Goal: Navigation & Orientation: Go to known website

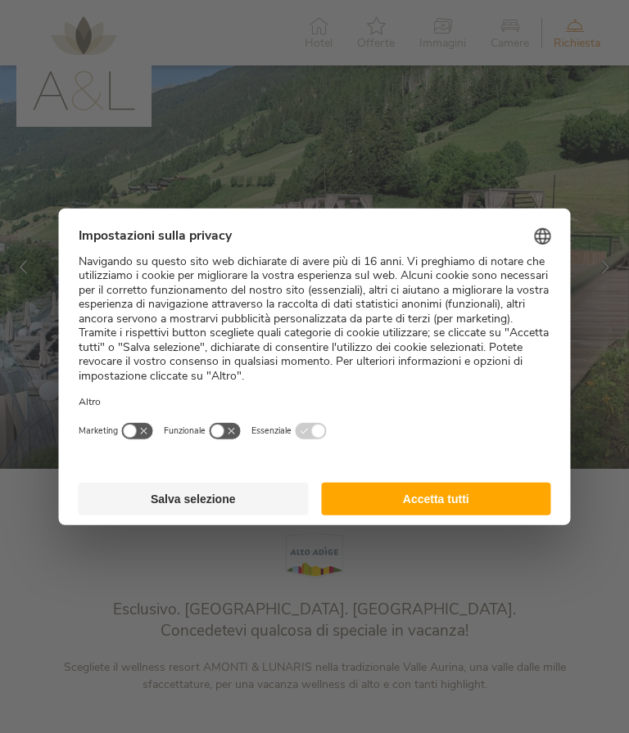
click at [464, 485] on button "Accetta tutti" at bounding box center [436, 498] width 230 height 33
click at [457, 494] on button "Accetta tutti" at bounding box center [436, 498] width 230 height 33
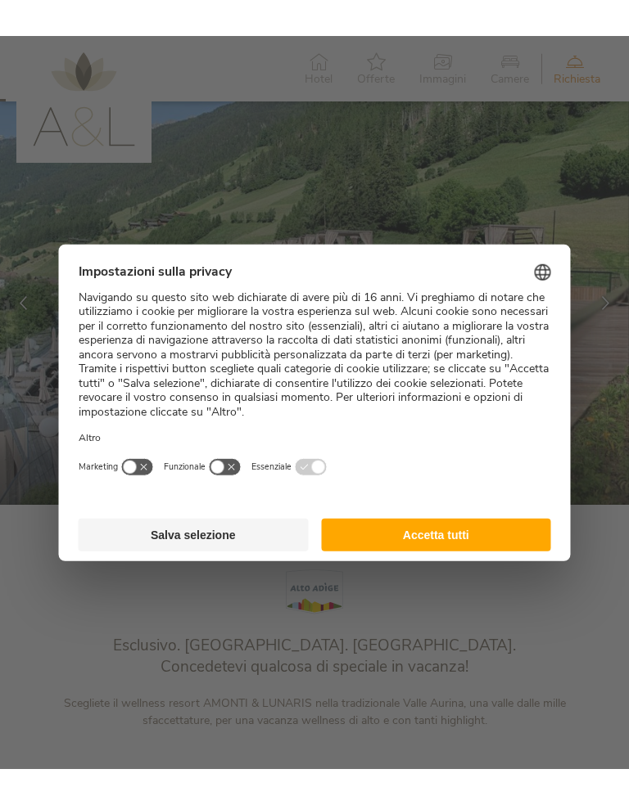
scroll to position [124, 0]
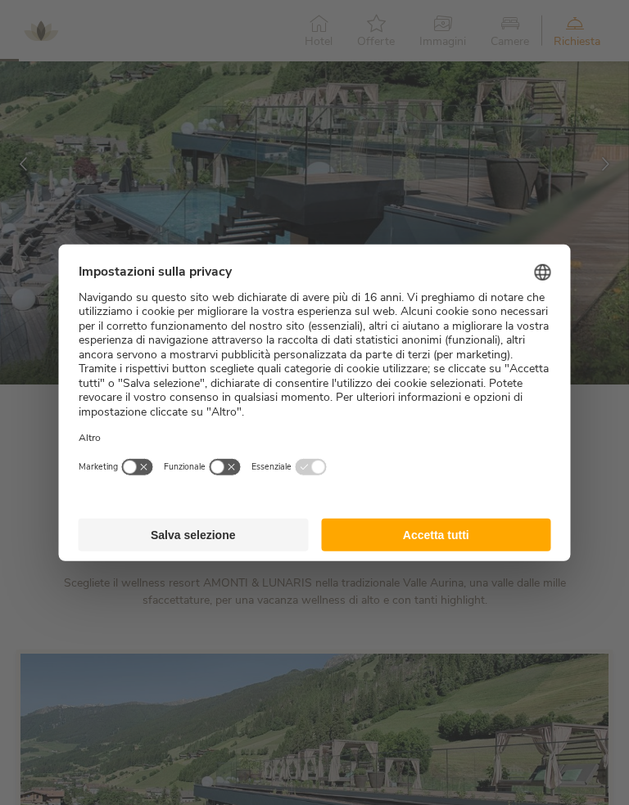
click at [448, 532] on button "Accetta tutti" at bounding box center [436, 534] width 230 height 33
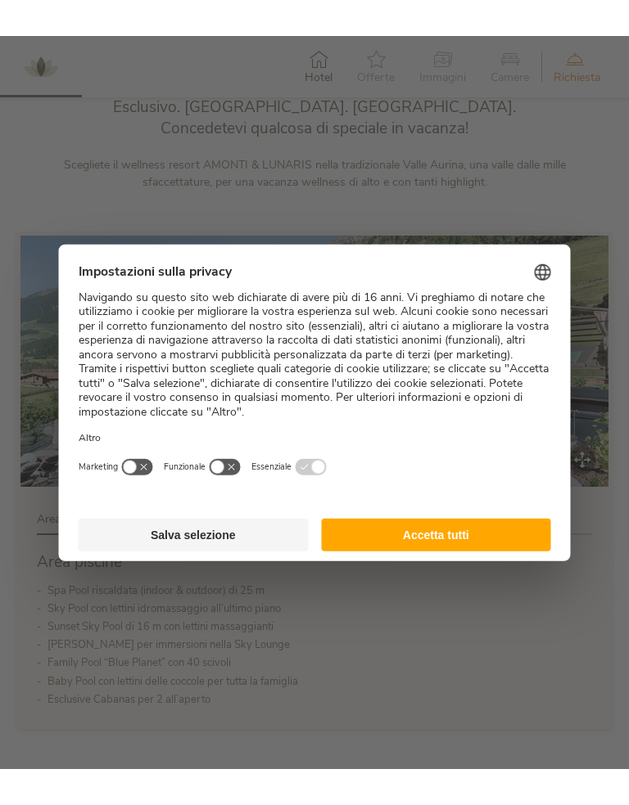
scroll to position [559, 0]
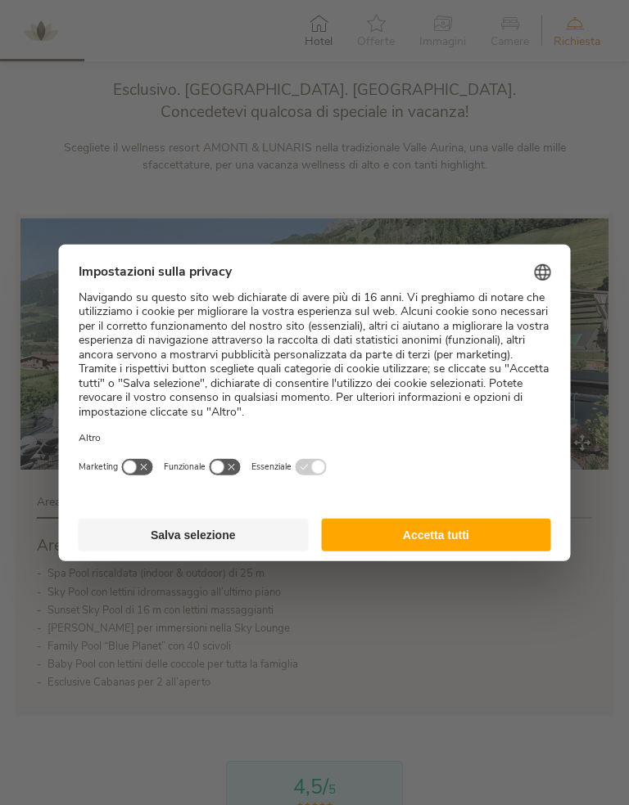
click at [450, 524] on button "Accetta tutti" at bounding box center [436, 534] width 230 height 33
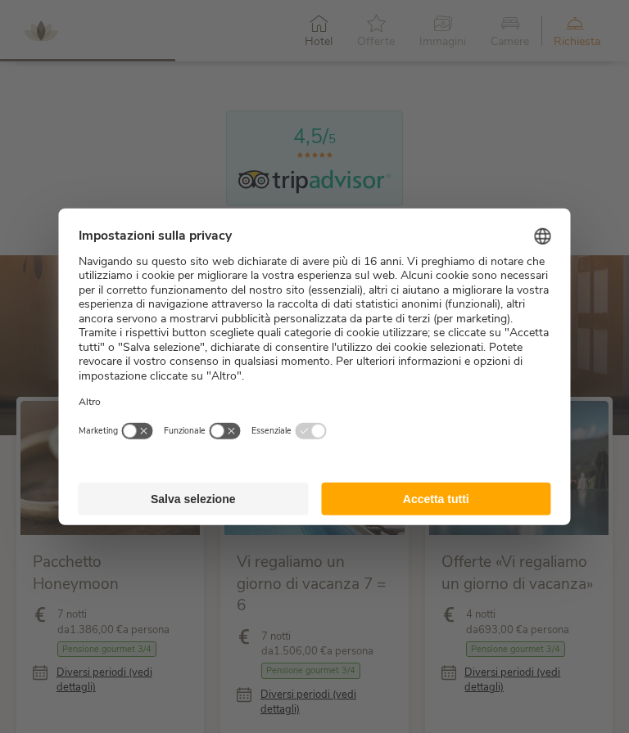
scroll to position [1167, 0]
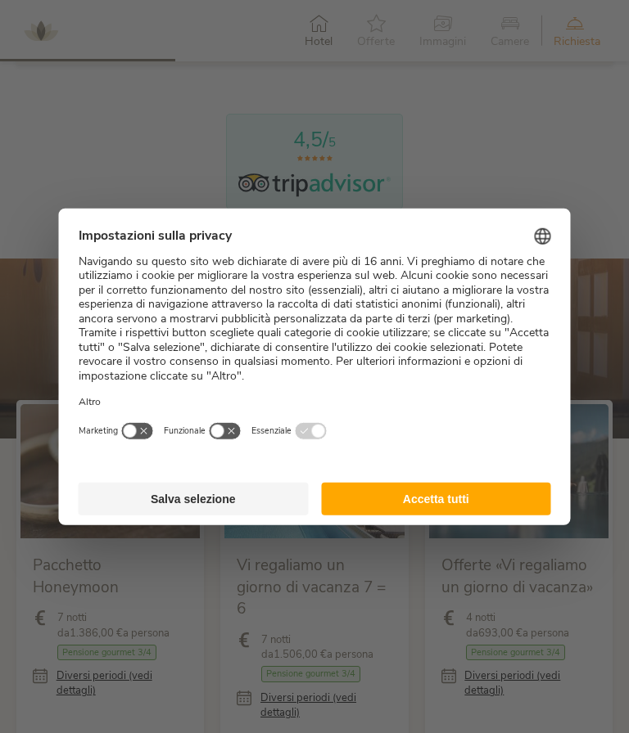
click at [466, 493] on button "Accetta tutti" at bounding box center [436, 498] width 230 height 33
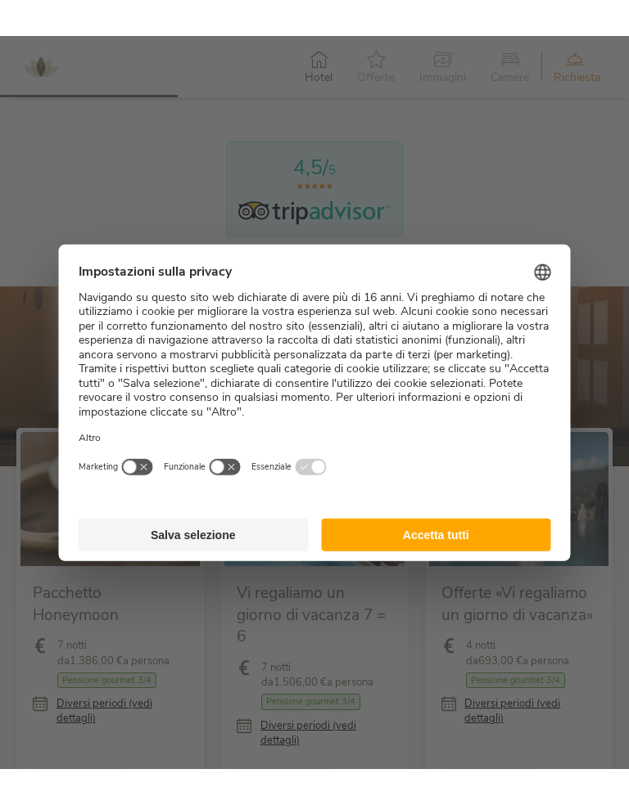
scroll to position [1194, 0]
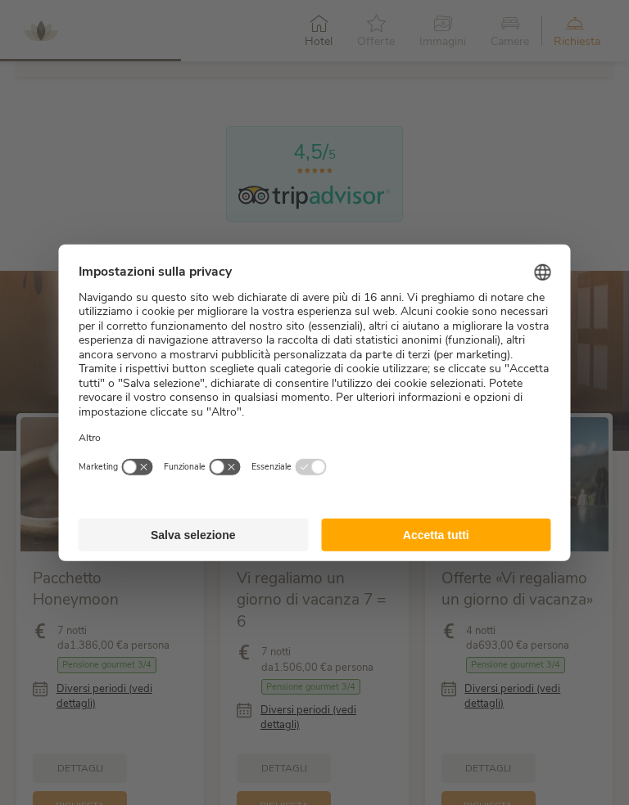
click at [446, 530] on button "Accetta tutti" at bounding box center [436, 534] width 230 height 33
click at [453, 525] on button "Accetta tutti" at bounding box center [436, 534] width 230 height 33
click at [455, 530] on button "Accetta tutti" at bounding box center [436, 534] width 230 height 33
click at [452, 526] on button "Accetta tutti" at bounding box center [436, 534] width 230 height 33
click at [472, 534] on button "Accetta tutti" at bounding box center [436, 534] width 230 height 33
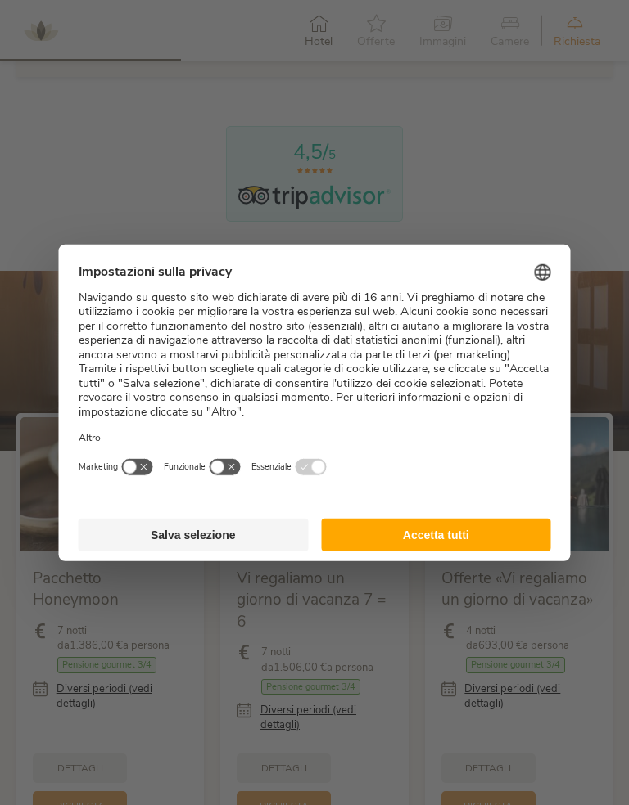
click at [438, 518] on button "Accetta tutti" at bounding box center [436, 534] width 230 height 33
click at [216, 475] on button "button" at bounding box center [225, 466] width 33 height 18
click at [129, 475] on button "button" at bounding box center [137, 466] width 33 height 18
click at [440, 524] on button "Accetta tutti" at bounding box center [436, 534] width 230 height 33
click at [435, 530] on button "Accetta tutti" at bounding box center [436, 534] width 230 height 33
